Goal: Find specific page/section: Find specific page/section

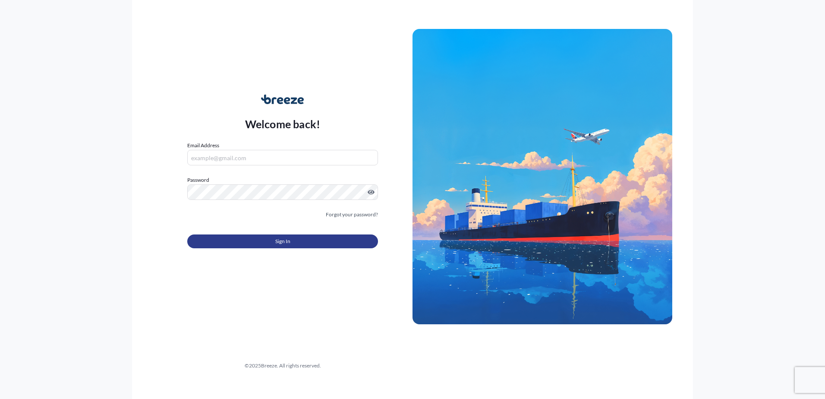
type input "[PERSON_NAME][EMAIL_ADDRESS][PERSON_NAME][DOMAIN_NAME]"
click at [281, 241] on span "Sign In" at bounding box center [282, 241] width 15 height 9
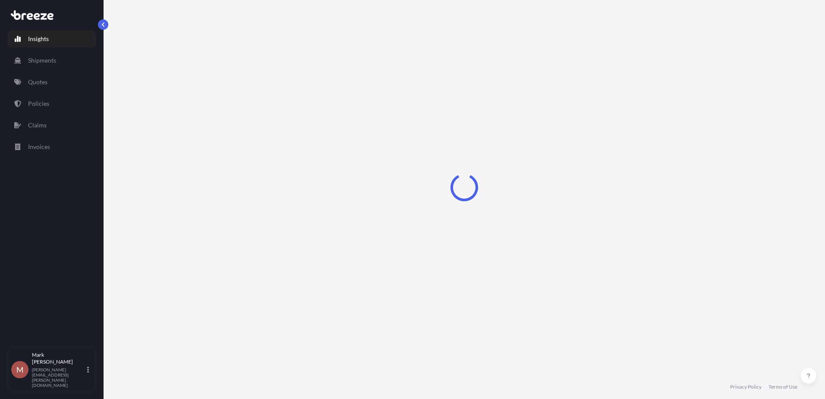
select select "2025"
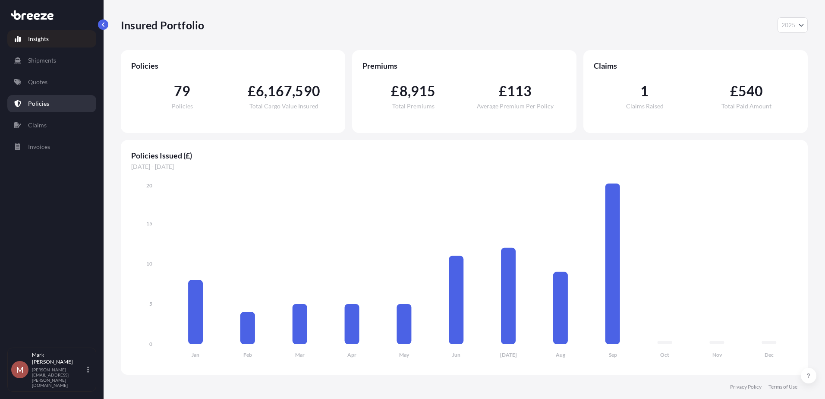
click at [53, 99] on link "Policies" at bounding box center [51, 103] width 89 height 17
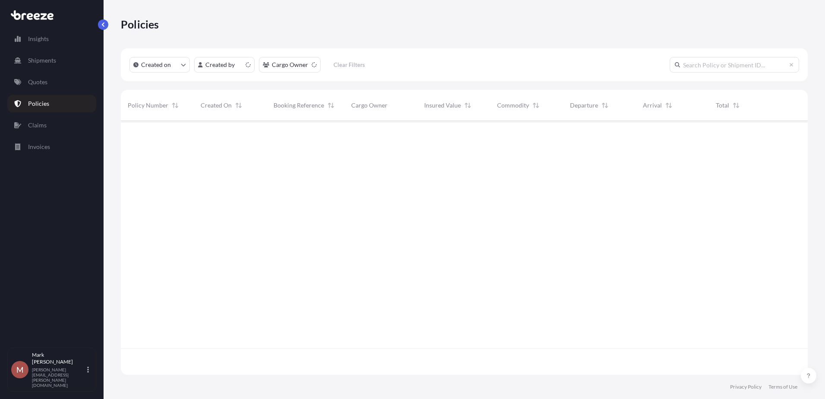
scroll to position [252, 681]
